Goal: Information Seeking & Learning: Learn about a topic

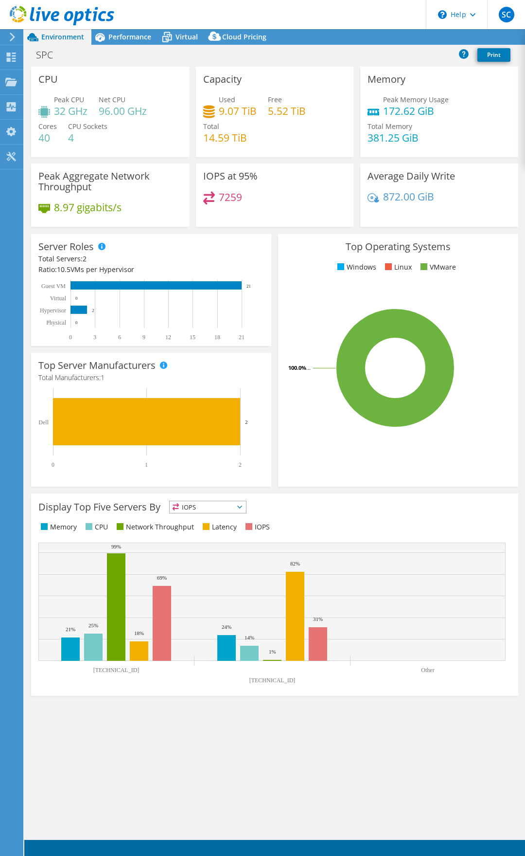
select select "USD"
select select "Australia"
select select "AUD"
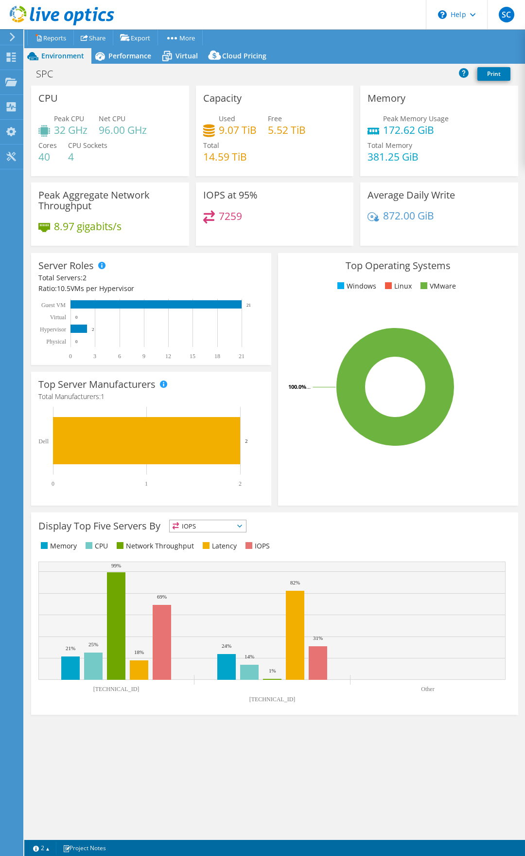
click at [214, 528] on span "IOPS" at bounding box center [208, 526] width 76 height 12
click at [328, 526] on div "Display Top Five Servers By IOPS IOPS CPU" at bounding box center [274, 535] width 473 height 32
click at [209, 527] on span "IOPS" at bounding box center [208, 526] width 76 height 12
click at [211, 578] on li "Network Throughput" at bounding box center [208, 580] width 76 height 14
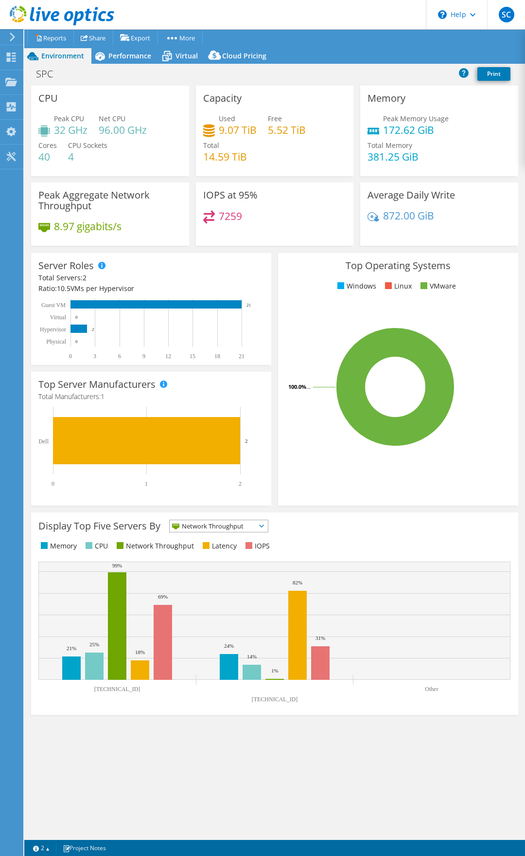
click at [218, 525] on span "Network Throughput" at bounding box center [213, 526] width 86 height 12
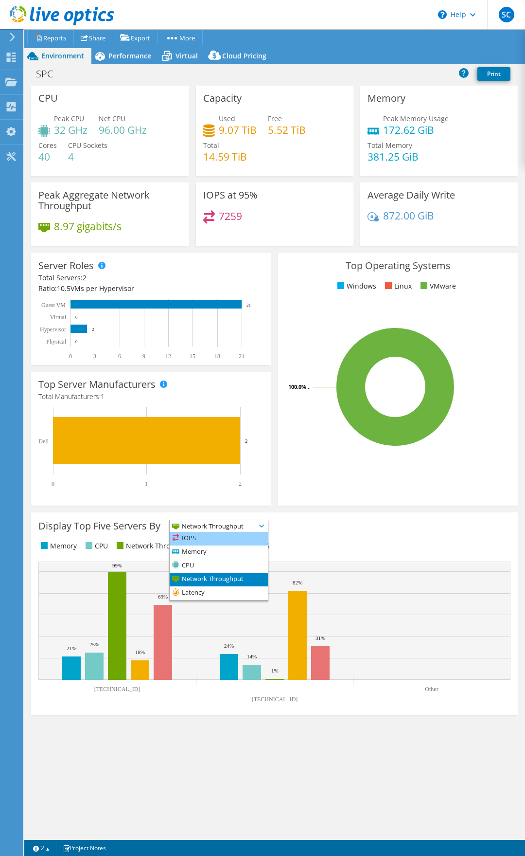
click at [218, 534] on li "IOPS" at bounding box center [219, 539] width 98 height 14
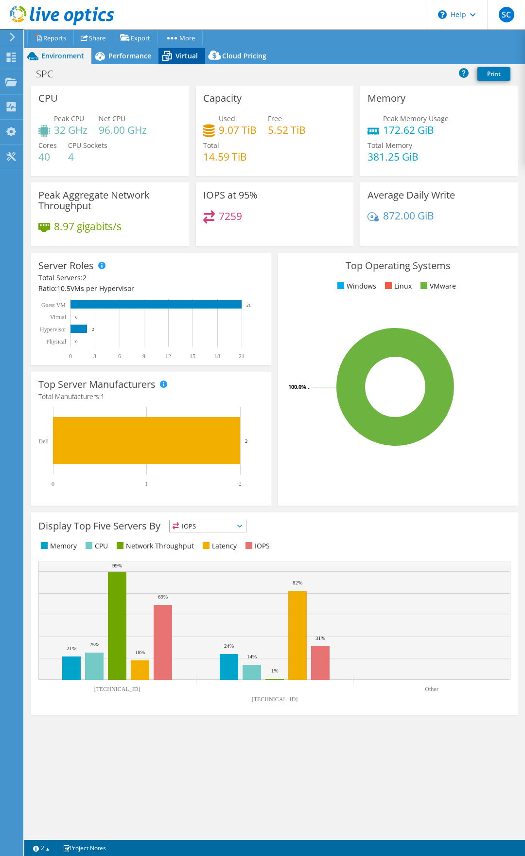
click at [183, 58] on span "Virtual" at bounding box center [187, 55] width 22 height 9
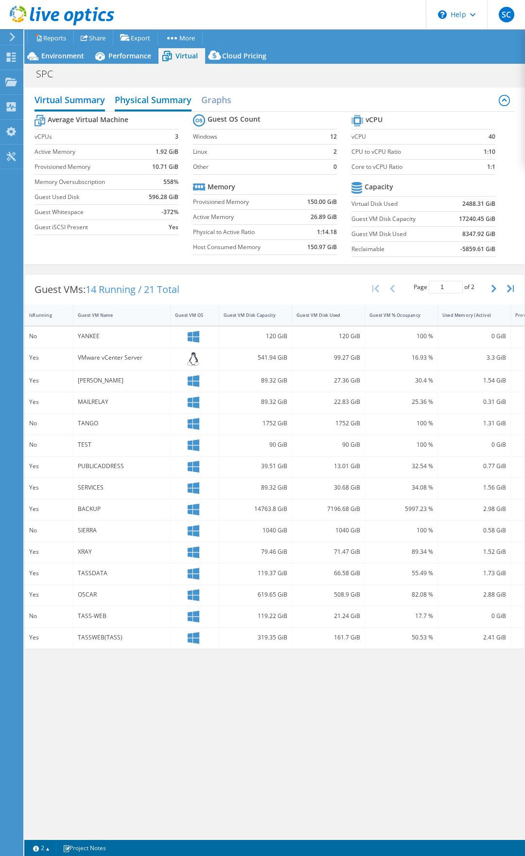
click at [153, 106] on h2 "Physical Summary" at bounding box center [153, 100] width 77 height 21
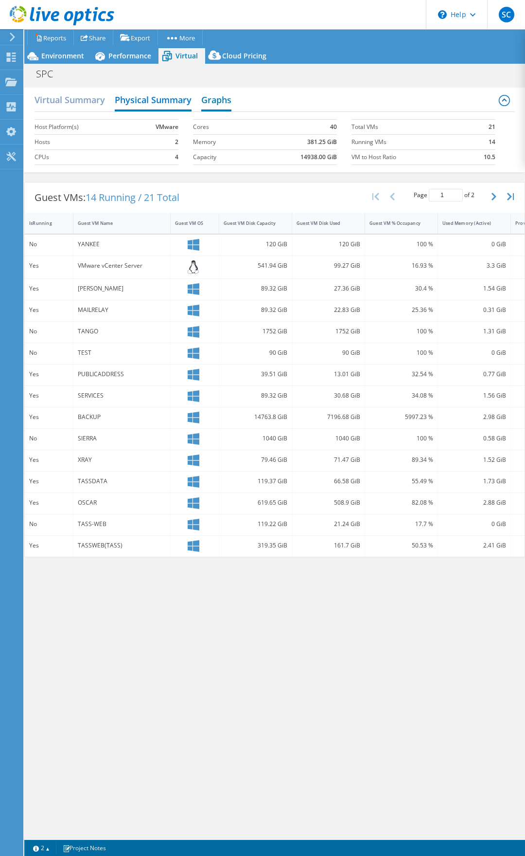
click at [219, 107] on h2 "Graphs" at bounding box center [216, 100] width 30 height 21
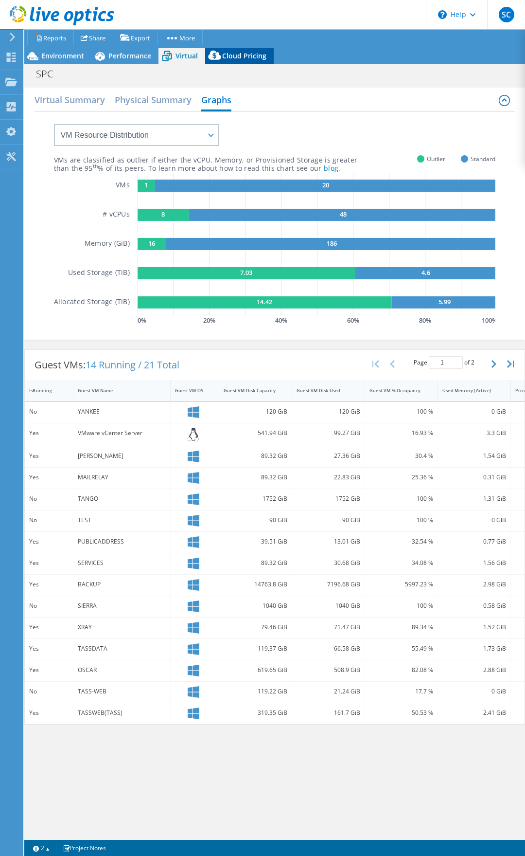
click at [226, 56] on span "Cloud Pricing" at bounding box center [244, 55] width 44 height 9
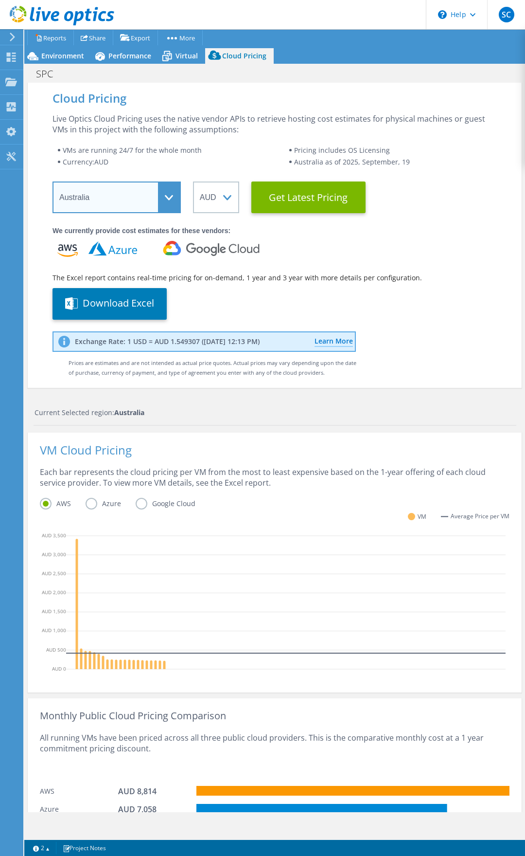
click at [143, 196] on select "Select a Region Asia Pacific (Hong Kong) Asia Pacific (Mumbai) Asia Pacific (Se…" at bounding box center [117, 197] width 128 height 32
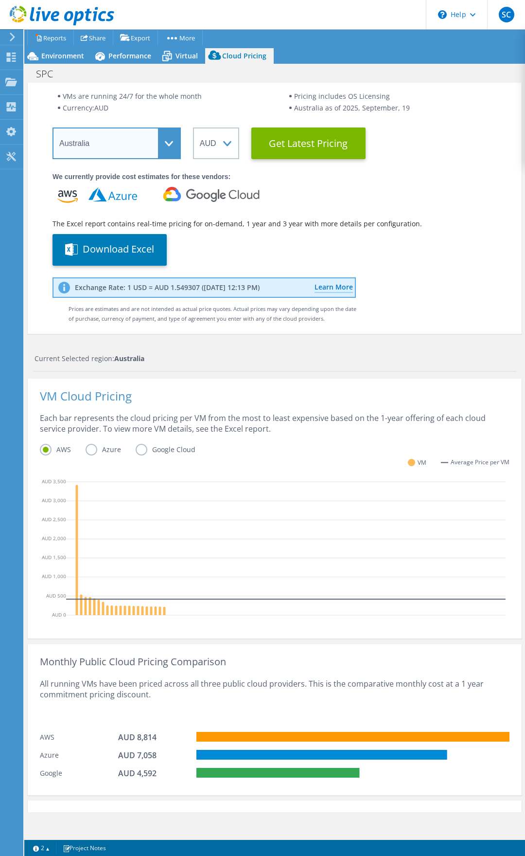
scroll to position [146, 0]
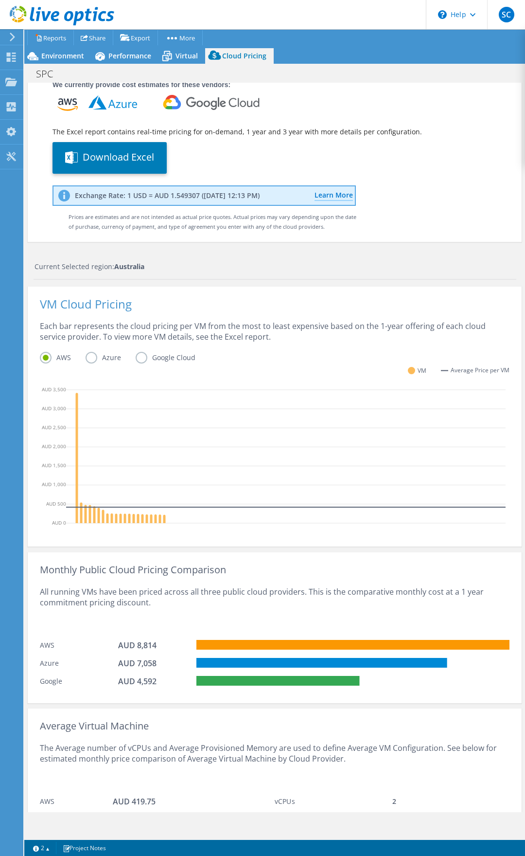
click at [87, 360] on label "Azure" at bounding box center [111, 358] width 50 height 12
click at [0, 0] on input "Azure" at bounding box center [0, 0] width 0 height 0
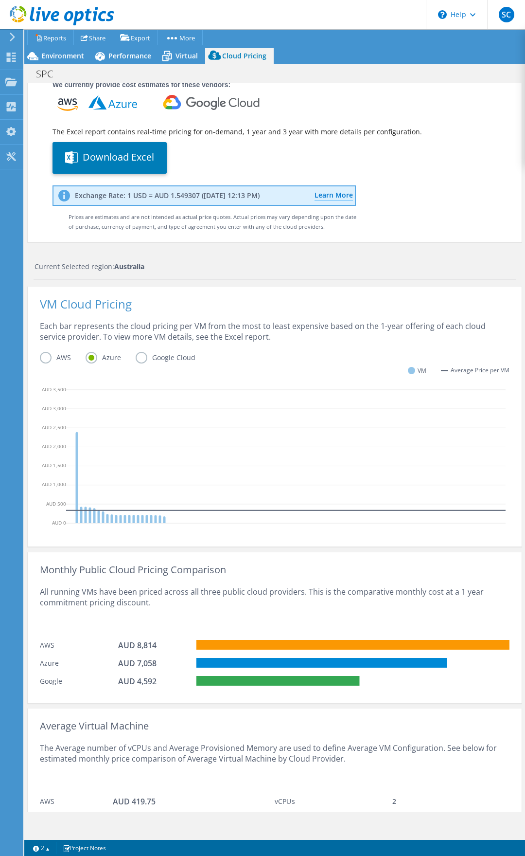
click at [143, 358] on label "Google Cloud" at bounding box center [173, 358] width 74 height 12
click at [0, 0] on input "Google Cloud" at bounding box center [0, 0] width 0 height 0
click at [101, 361] on label "Azure" at bounding box center [111, 358] width 50 height 12
click at [0, 0] on input "Azure" at bounding box center [0, 0] width 0 height 0
click at [140, 361] on label "Google Cloud" at bounding box center [173, 358] width 74 height 12
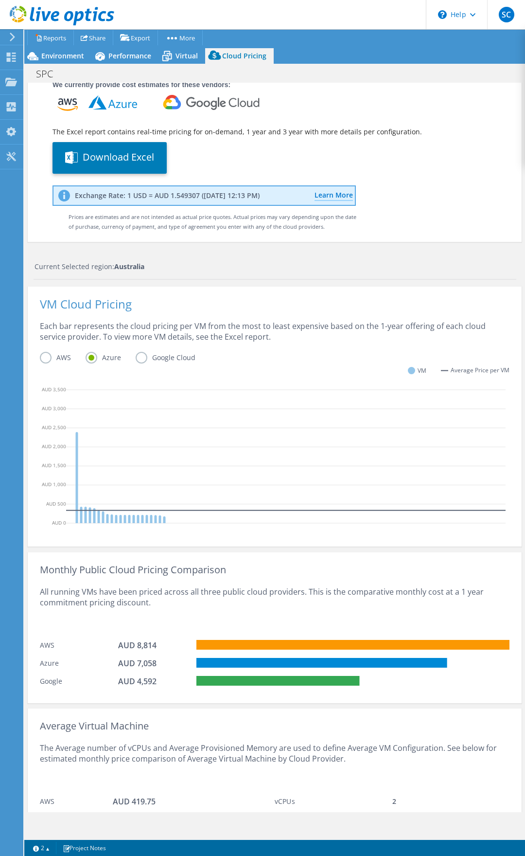
click at [0, 0] on input "Google Cloud" at bounding box center [0, 0] width 0 height 0
click at [107, 358] on label "Azure" at bounding box center [111, 358] width 50 height 12
click at [0, 0] on input "Azure" at bounding box center [0, 0] width 0 height 0
click at [142, 358] on label "Google Cloud" at bounding box center [173, 358] width 74 height 12
click at [0, 0] on input "Google Cloud" at bounding box center [0, 0] width 0 height 0
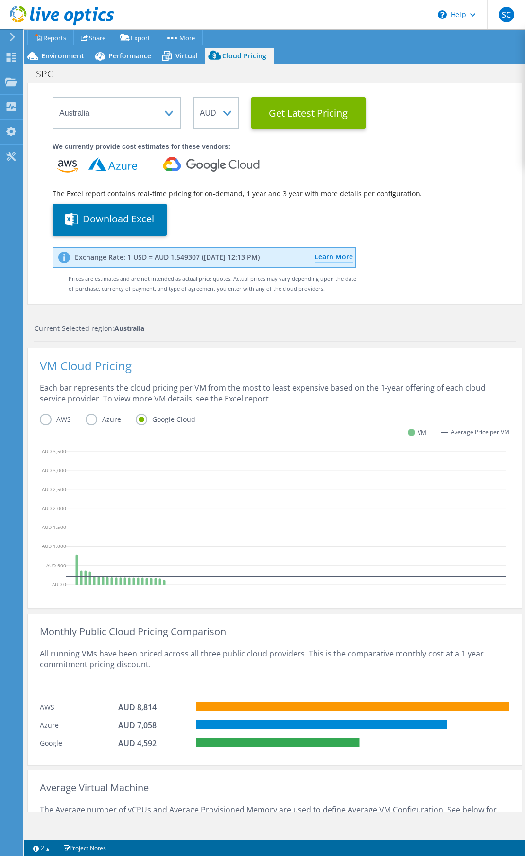
scroll to position [0, 0]
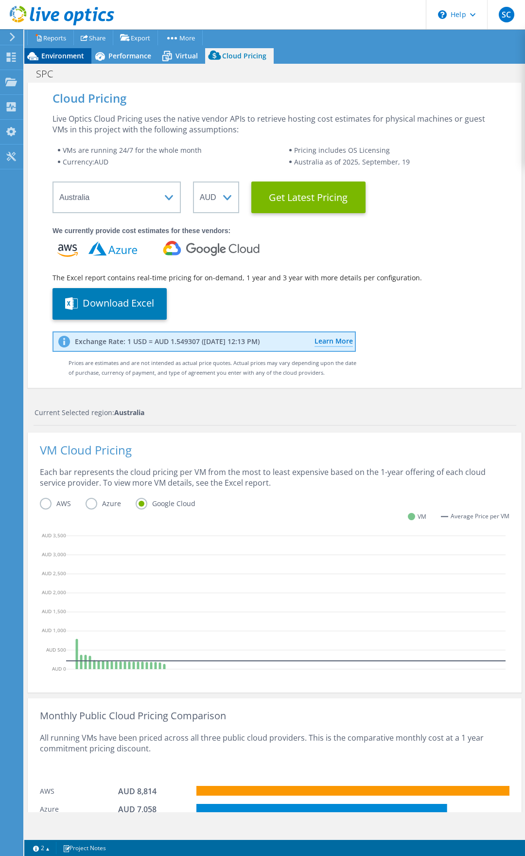
click at [71, 58] on span "Environment" at bounding box center [62, 55] width 43 height 9
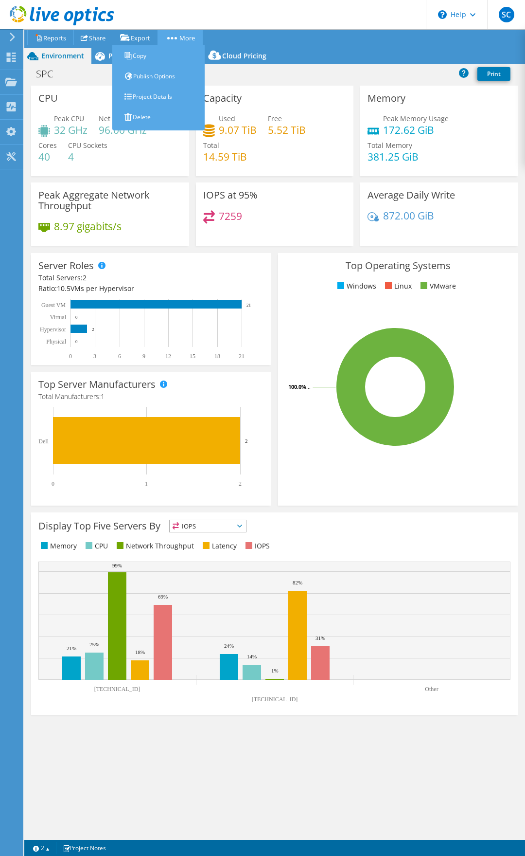
click at [177, 37] on circle at bounding box center [176, 38] width 2 height 2
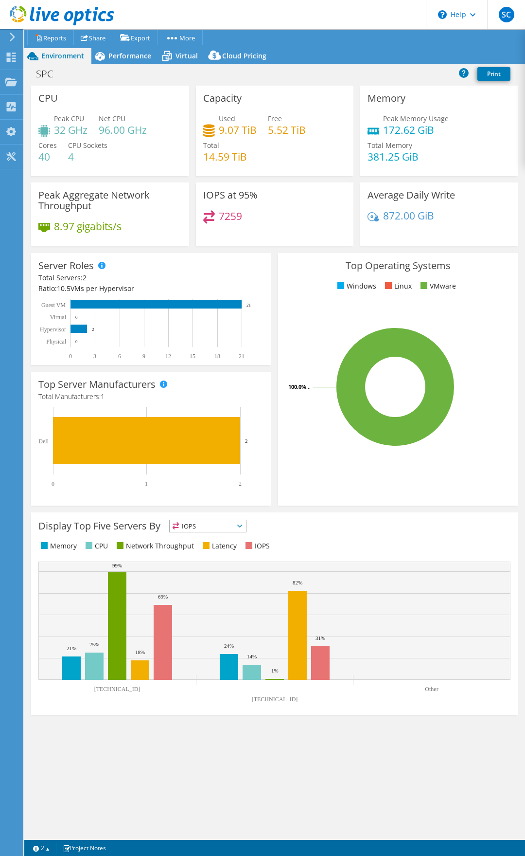
click at [374, 500] on div "Top Operating Systems Windows Linux VMware 100.0% ..." at bounding box center [398, 379] width 240 height 252
click at [10, 36] on icon at bounding box center [12, 37] width 7 height 9
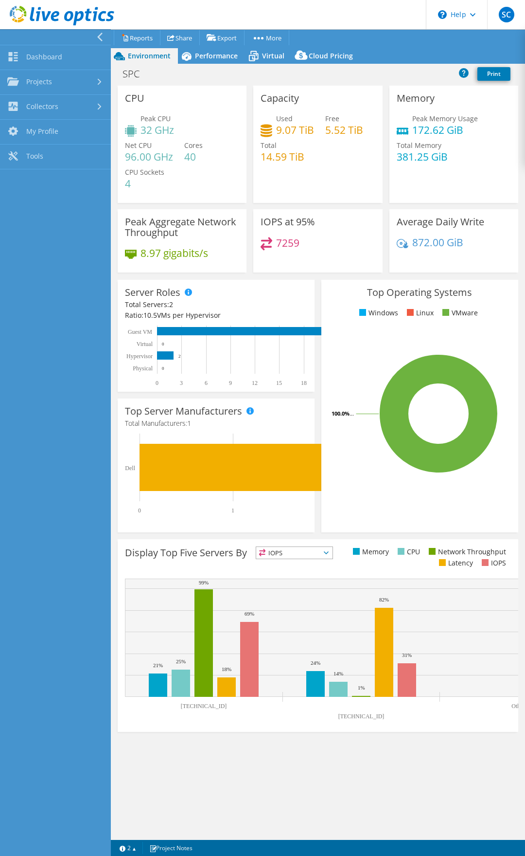
click at [98, 36] on icon at bounding box center [99, 37] width 7 height 9
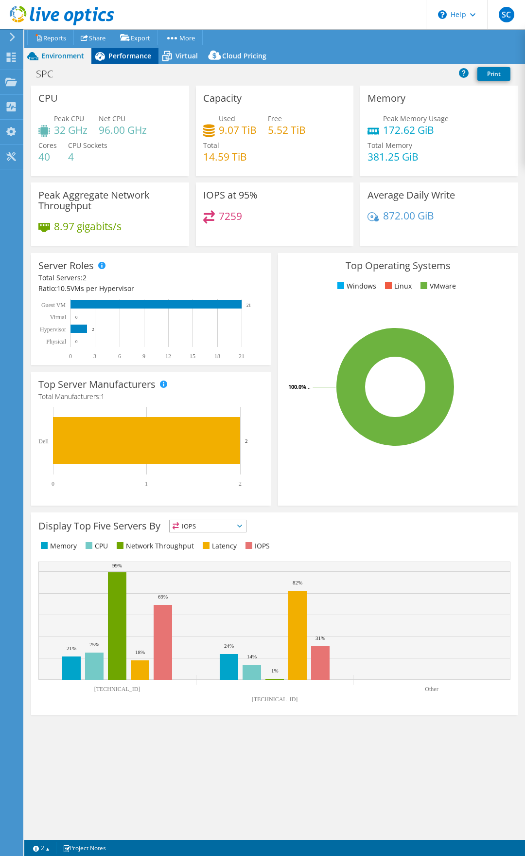
click at [126, 60] on div "Performance" at bounding box center [124, 56] width 67 height 16
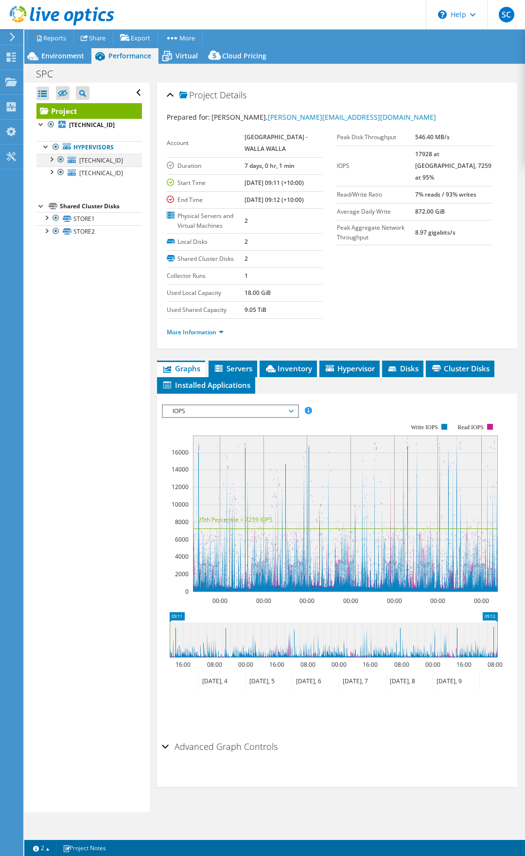
click at [50, 161] on div at bounding box center [51, 159] width 10 height 10
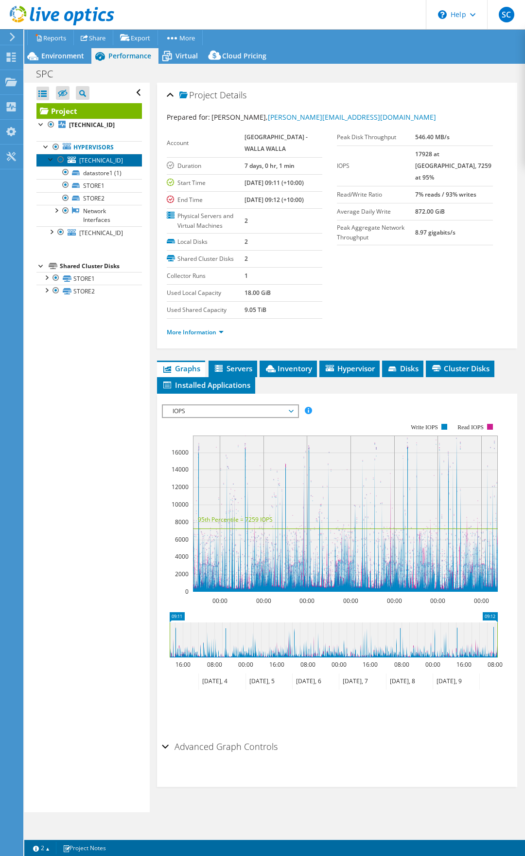
click at [96, 157] on span "10.100.1.106" at bounding box center [101, 160] width 44 height 8
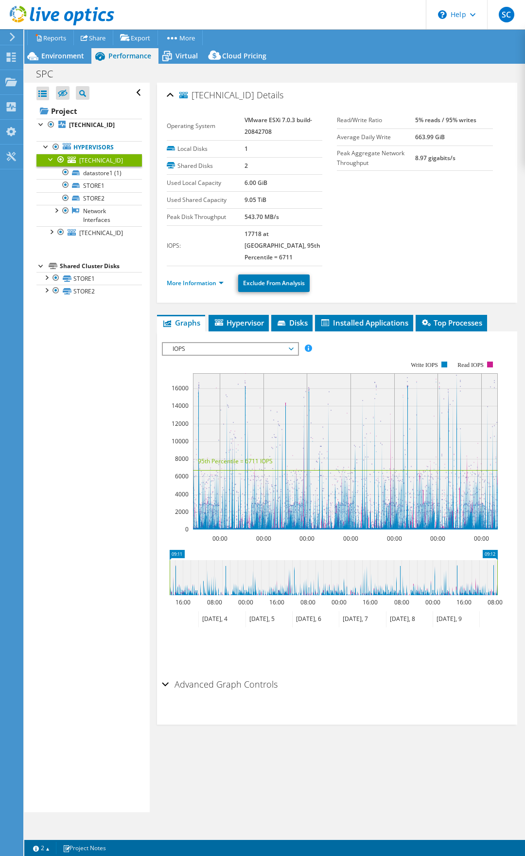
click at [165, 674] on div "Advanced Graph Controls" at bounding box center [337, 684] width 351 height 21
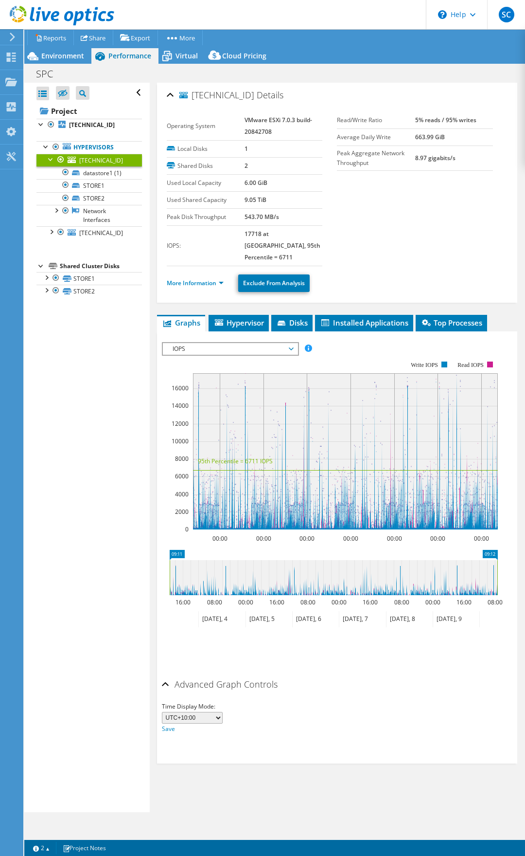
click at [165, 674] on div "Advanced Graph Controls" at bounding box center [337, 684] width 351 height 21
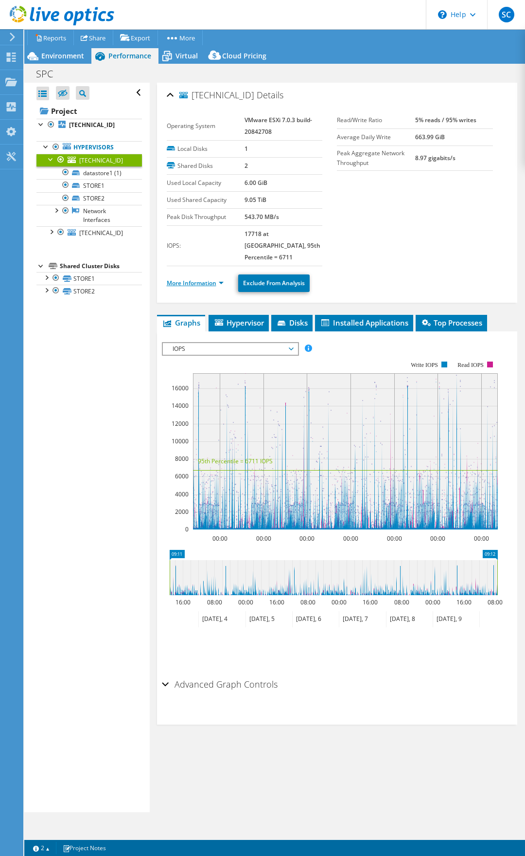
click at [212, 279] on link "More Information" at bounding box center [195, 283] width 57 height 8
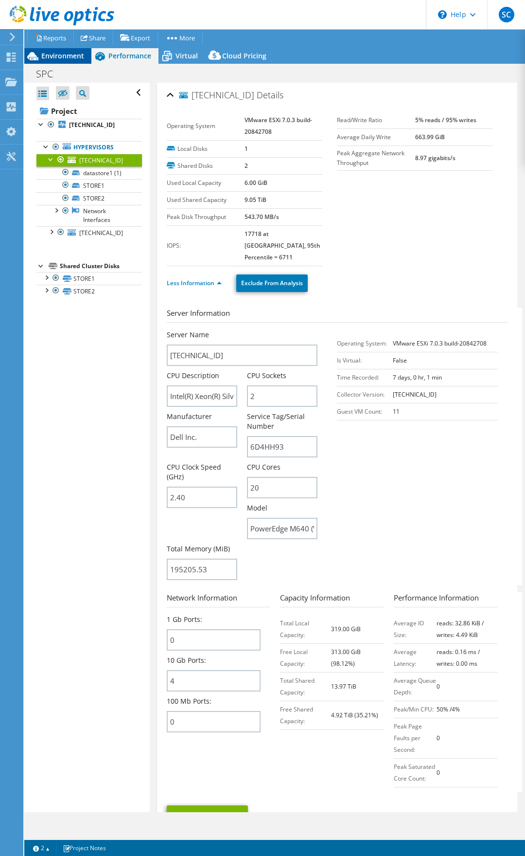
click at [53, 59] on span "Environment" at bounding box center [62, 55] width 43 height 9
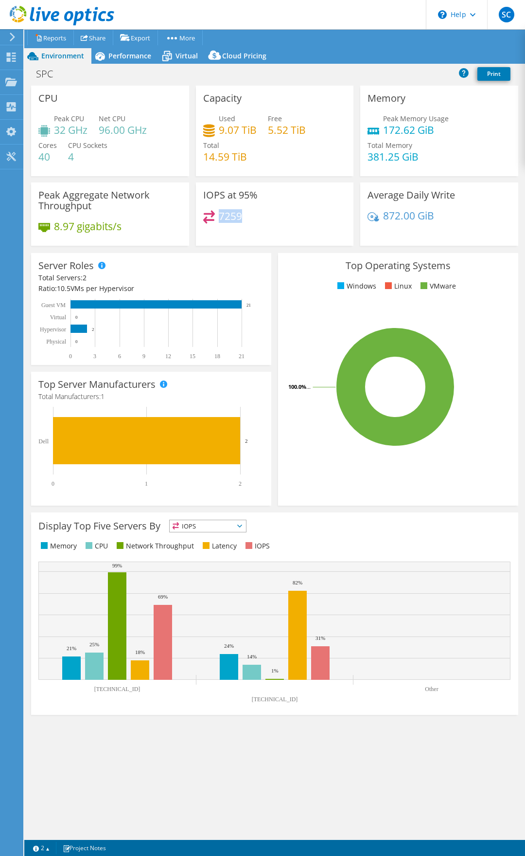
drag, startPoint x: 240, startPoint y: 216, endPoint x: 220, endPoint y: 218, distance: 20.1
click at [220, 218] on h4 "7259" at bounding box center [230, 216] width 23 height 11
click at [133, 58] on span "Performance" at bounding box center [129, 55] width 43 height 9
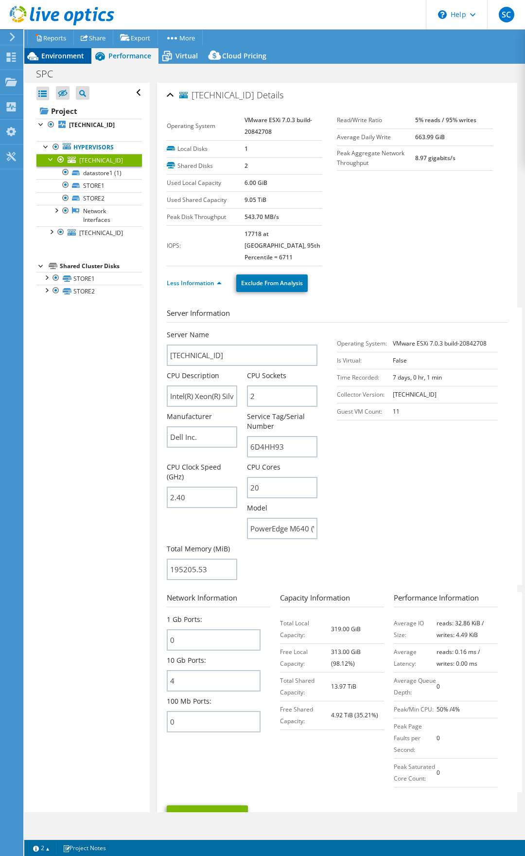
click at [36, 56] on icon at bounding box center [32, 56] width 11 height 8
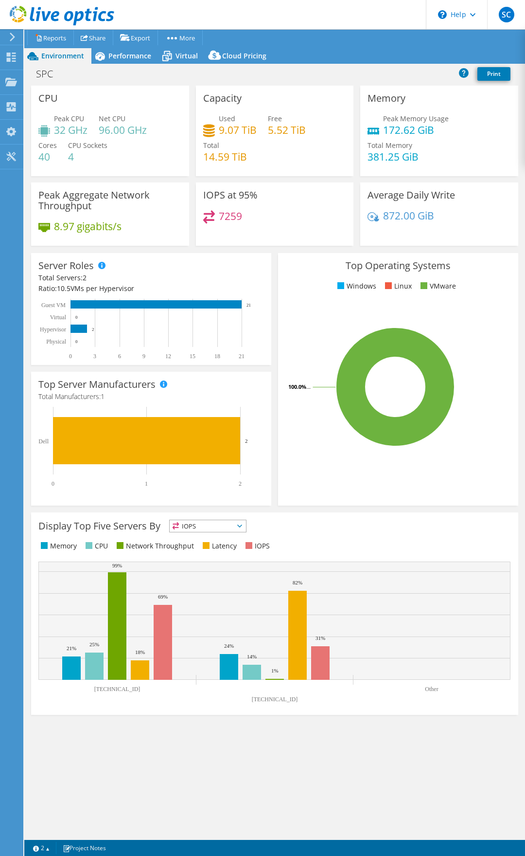
click at [14, 40] on icon at bounding box center [12, 37] width 7 height 9
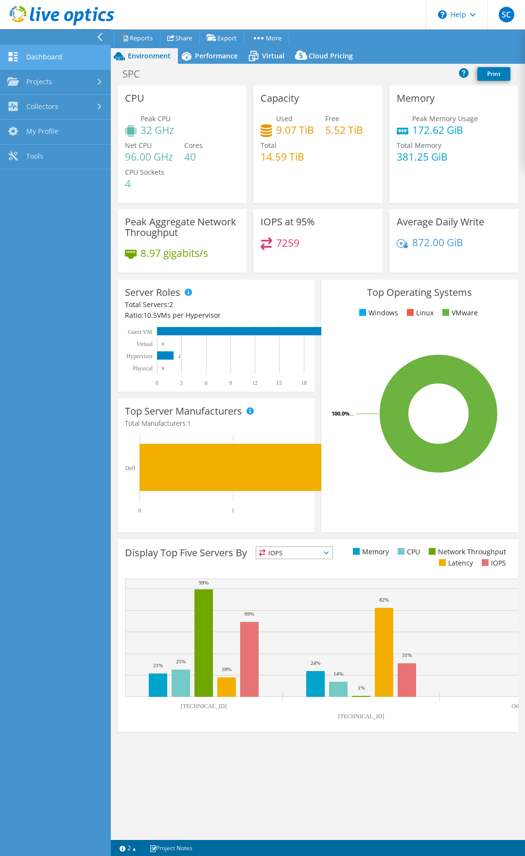
click at [29, 56] on link "Dashboard" at bounding box center [55, 57] width 111 height 25
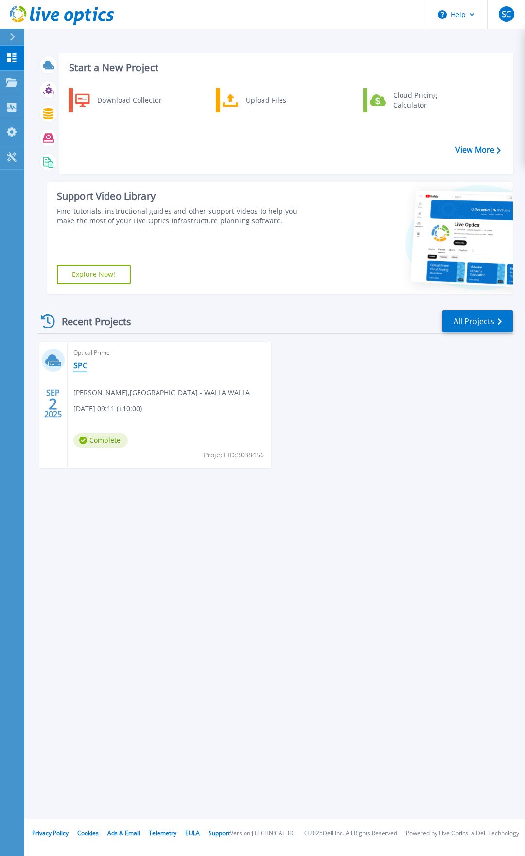
click at [79, 370] on link "SPC" at bounding box center [80, 365] width 14 height 10
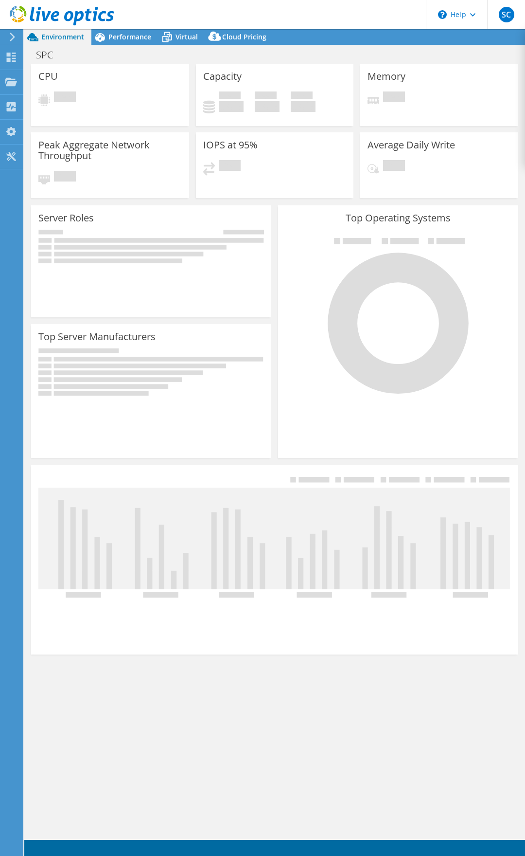
select select "Australia"
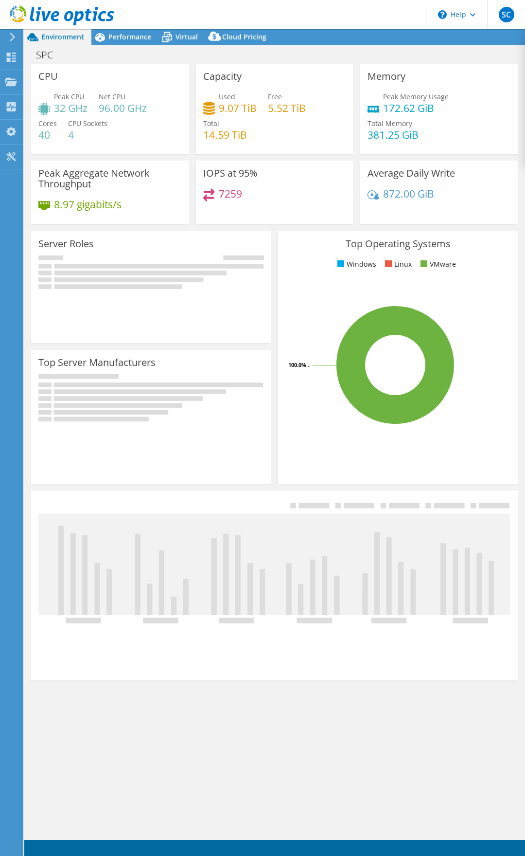
select select "Australia"
select select "AUD"
